Goal: Task Accomplishment & Management: Complete application form

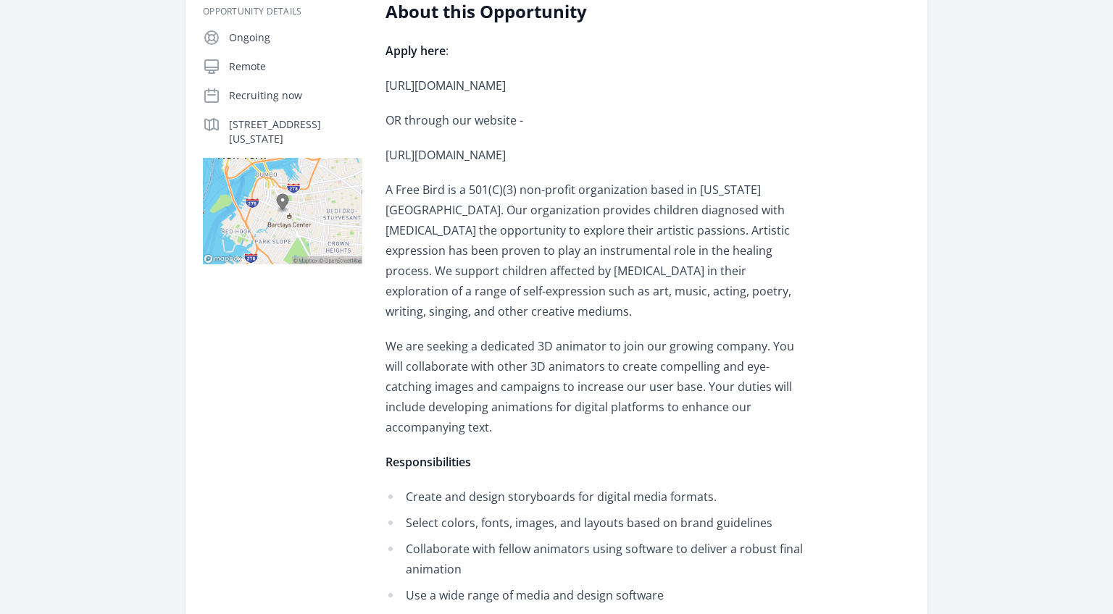
scroll to position [280, 0]
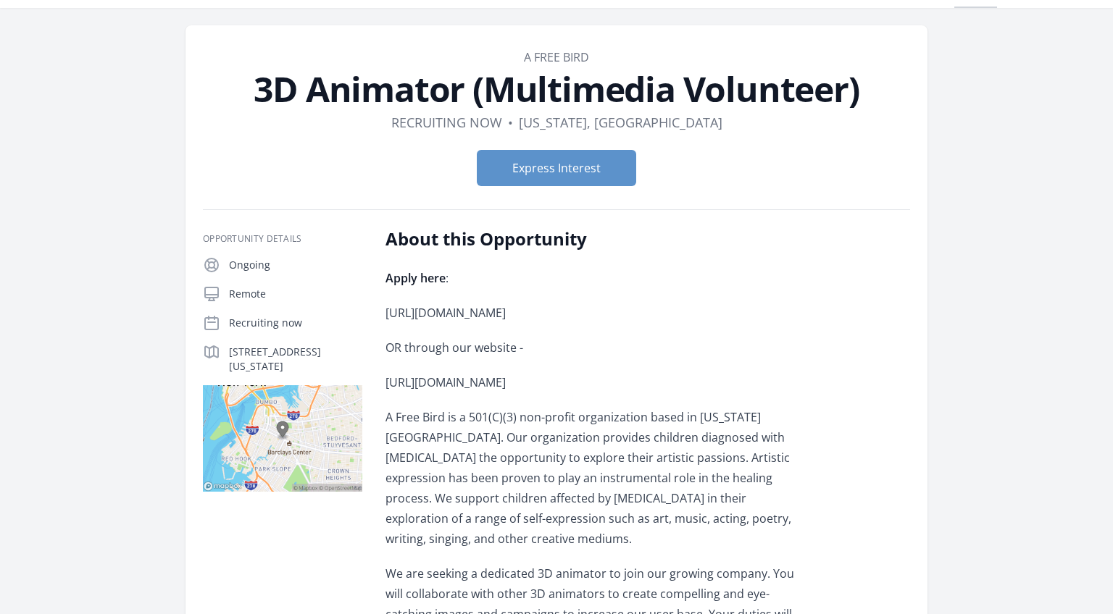
scroll to position [19, 0]
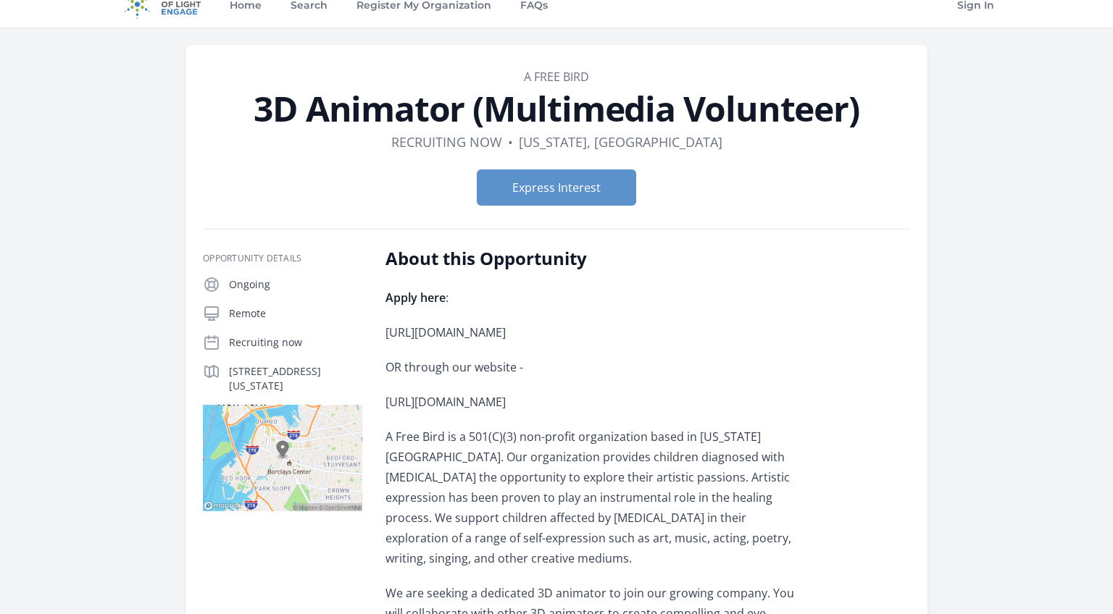
click at [880, 129] on header "Organization A Free Bird 3D Animator (Multimedia Volunteer) Duration Recruiting…" at bounding box center [556, 142] width 707 height 149
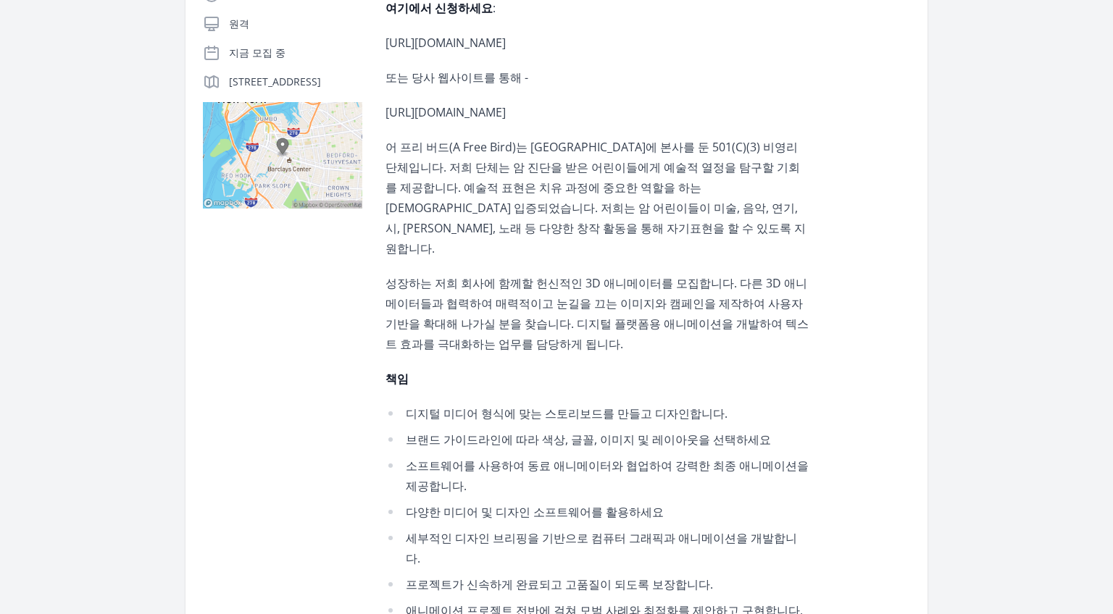
scroll to position [0, 0]
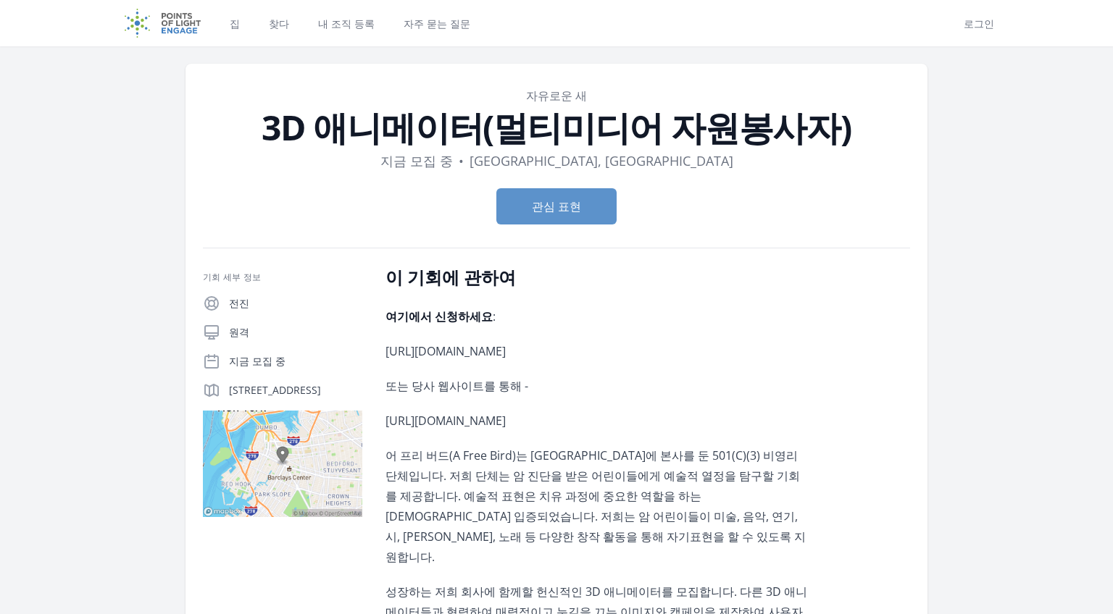
click at [554, 199] on font "관심 표현" at bounding box center [556, 207] width 49 height 16
